Goal: Task Accomplishment & Management: Complete application form

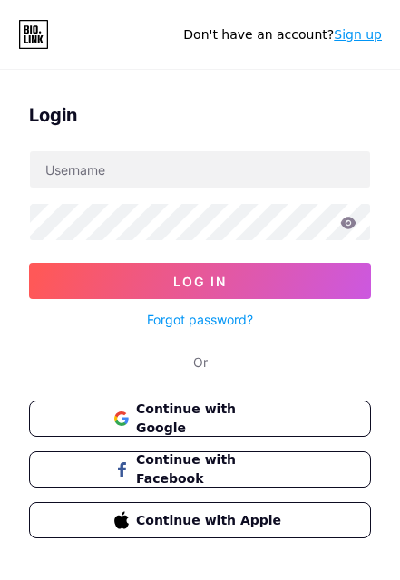
click at [99, 417] on button "Continue with Google" at bounding box center [200, 419] width 342 height 36
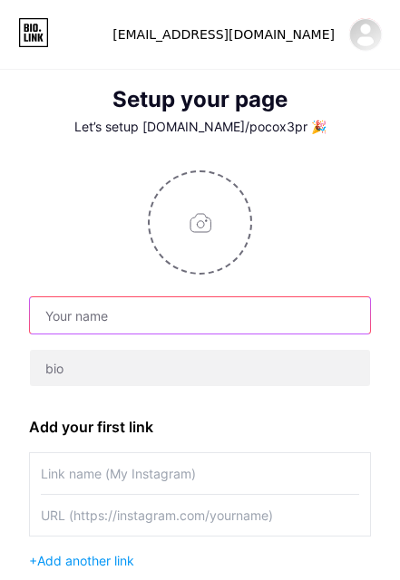
click at [65, 313] on input "text" at bounding box center [200, 315] width 340 height 36
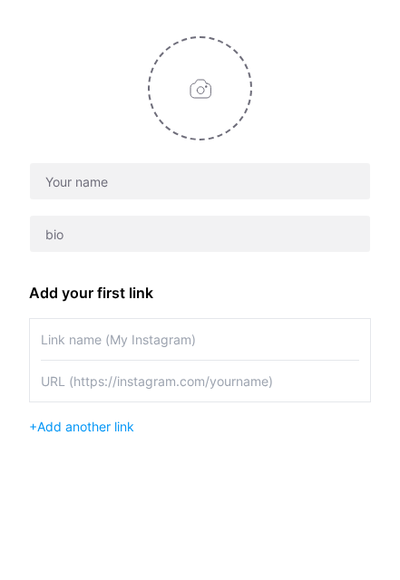
click at [178, 172] on input "file" at bounding box center [200, 222] width 101 height 101
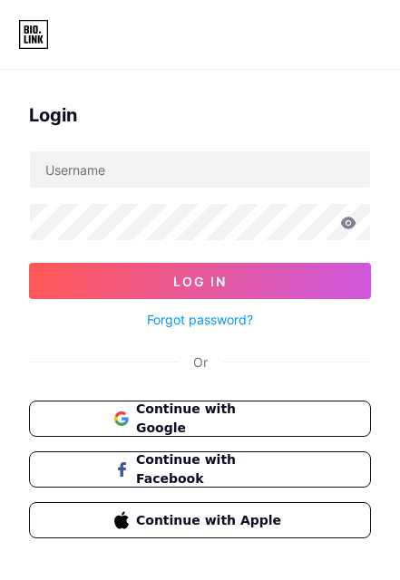
click at [229, 409] on span "Continue with Google" at bounding box center [211, 419] width 150 height 38
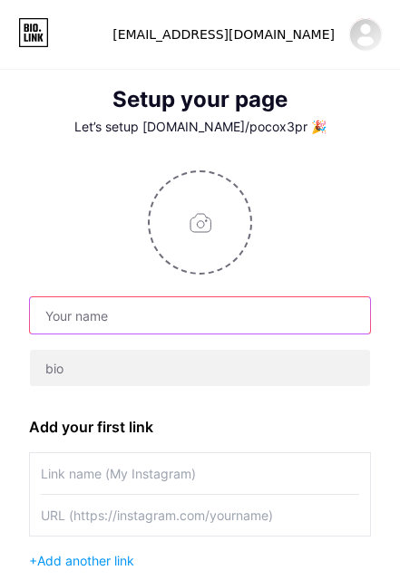
click at [261, 316] on input "text" at bounding box center [200, 315] width 340 height 36
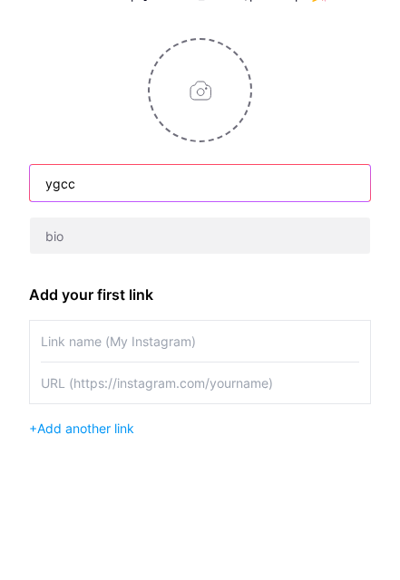
type input "ygcc"
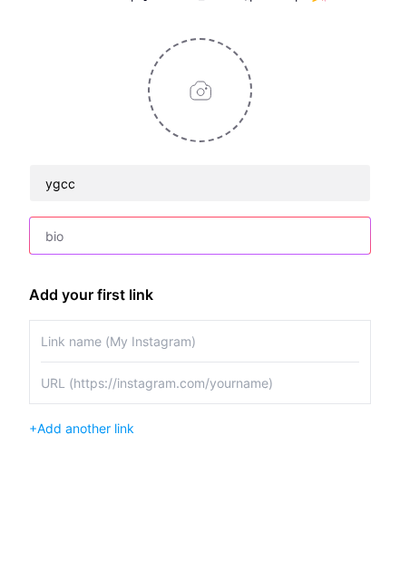
click at [282, 350] on input "text" at bounding box center [200, 368] width 340 height 36
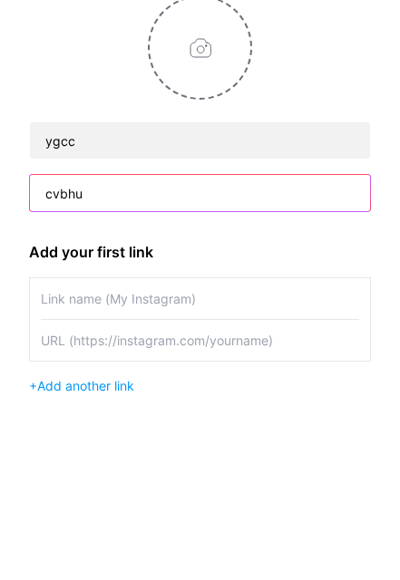
type input "cvbhu"
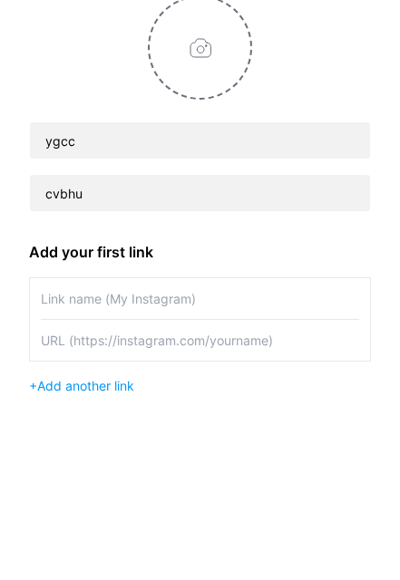
click at [258, 453] on input "text" at bounding box center [200, 473] width 318 height 41
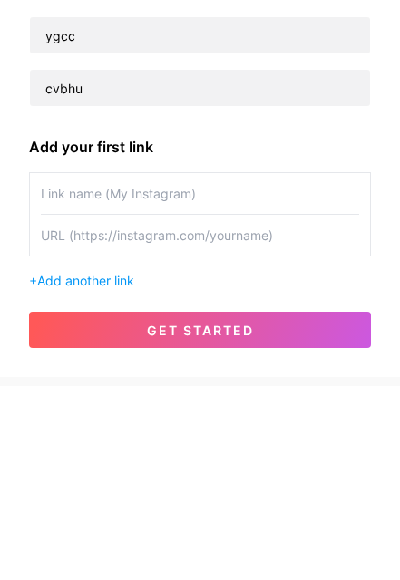
type input "[PERSON_NAME]"
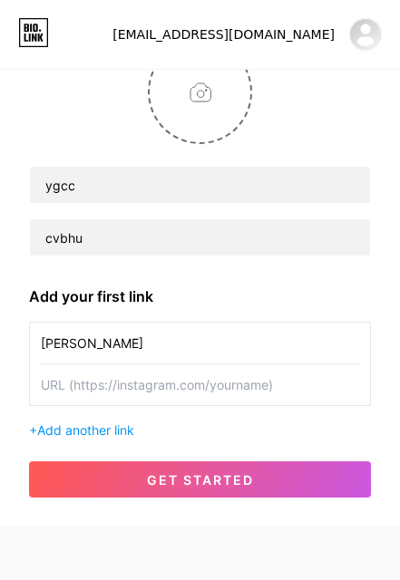
click at [288, 365] on input "text" at bounding box center [200, 385] width 318 height 41
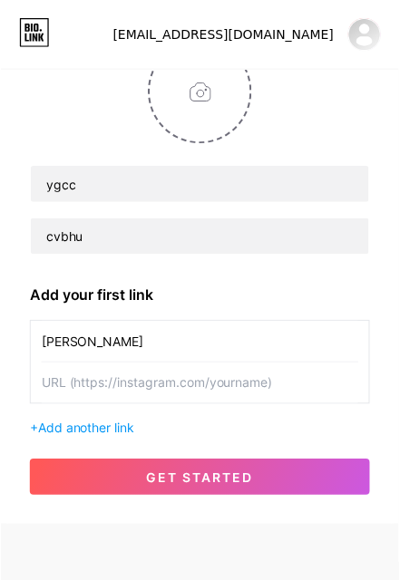
scroll to position [194, 0]
